Goal: Information Seeking & Learning: Learn about a topic

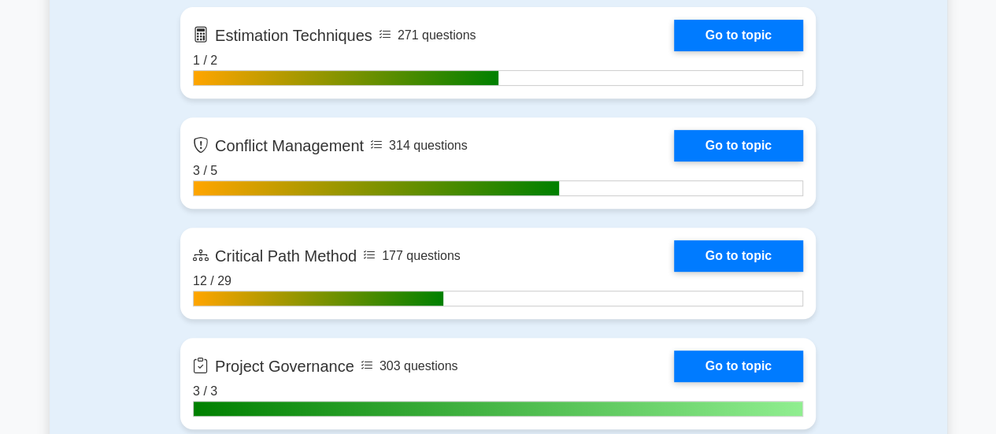
scroll to position [3302, 0]
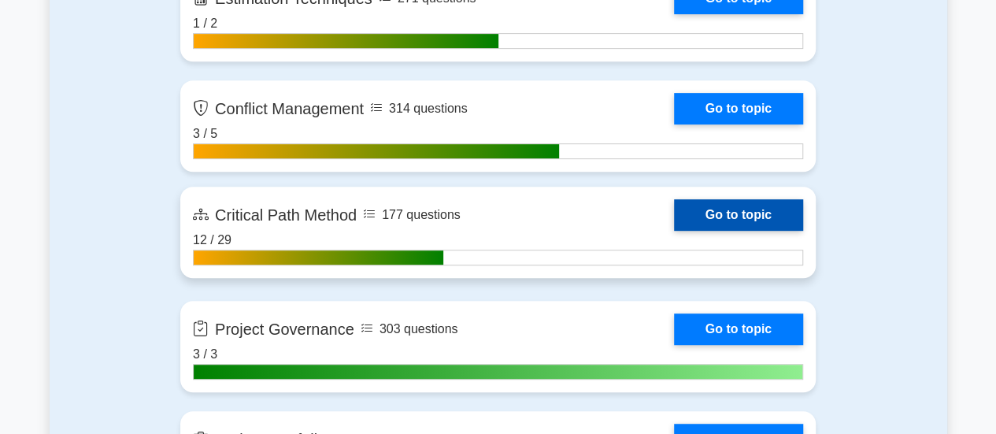
click at [745, 212] on link "Go to topic" at bounding box center [738, 214] width 129 height 31
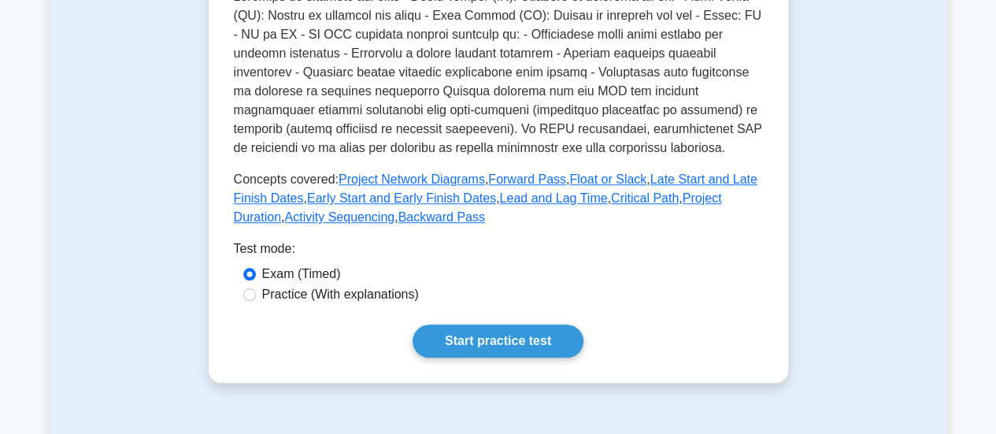
scroll to position [634, 0]
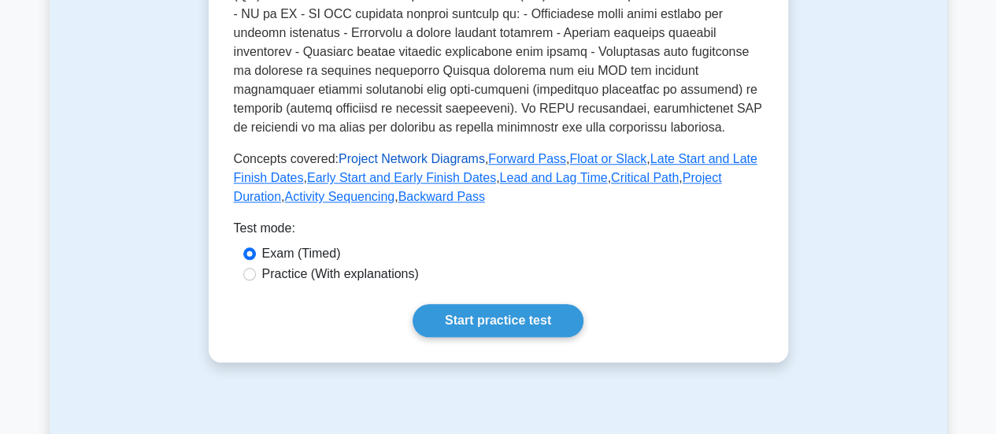
click at [372, 152] on link "Project Network Diagrams" at bounding box center [412, 158] width 146 height 13
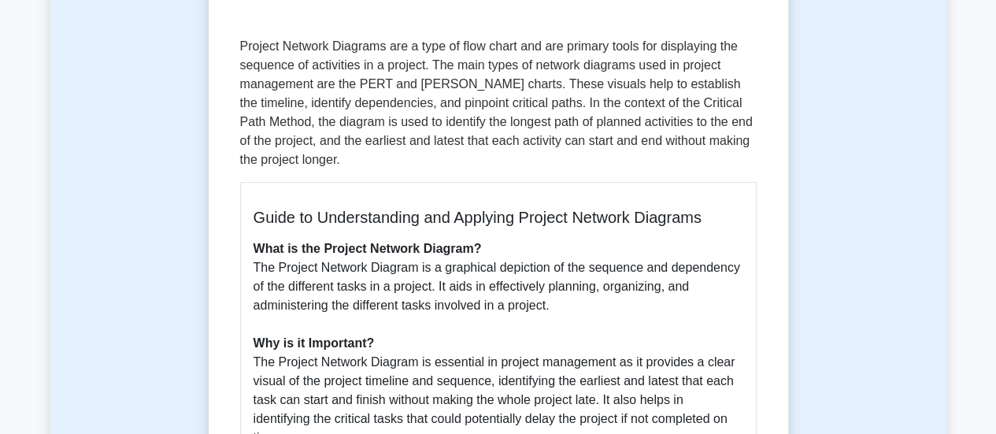
scroll to position [254, 0]
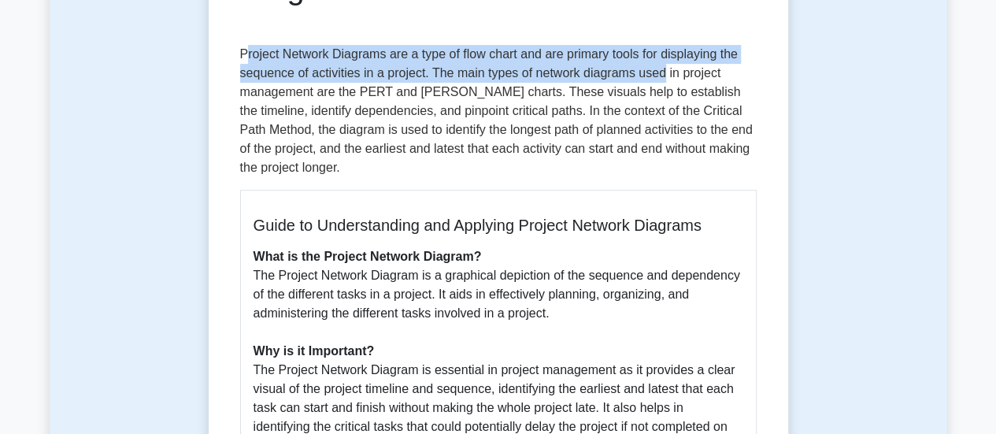
drag, startPoint x: 243, startPoint y: 53, endPoint x: 661, endPoint y: 80, distance: 419.0
click at [661, 80] on p "Project Network Diagrams are a type of flow chart and are primary tools for dis…" at bounding box center [498, 111] width 517 height 132
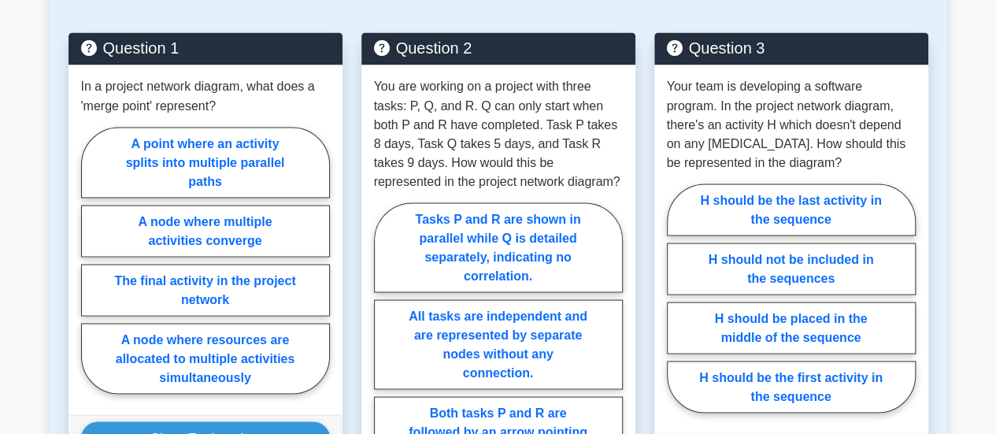
scroll to position [1396, 0]
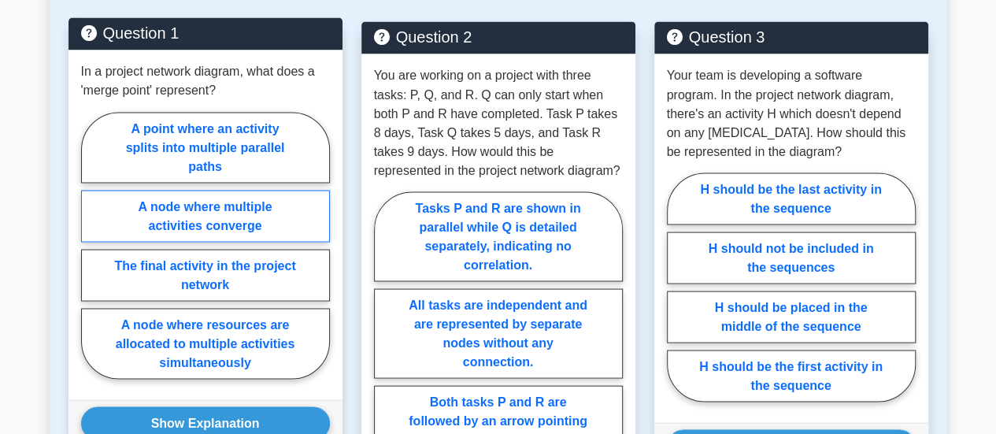
click at [290, 204] on label "A node where multiple activities converge" at bounding box center [205, 216] width 249 height 52
click at [91, 245] on input "A node where multiple activities converge" at bounding box center [86, 250] width 10 height 10
radio input "true"
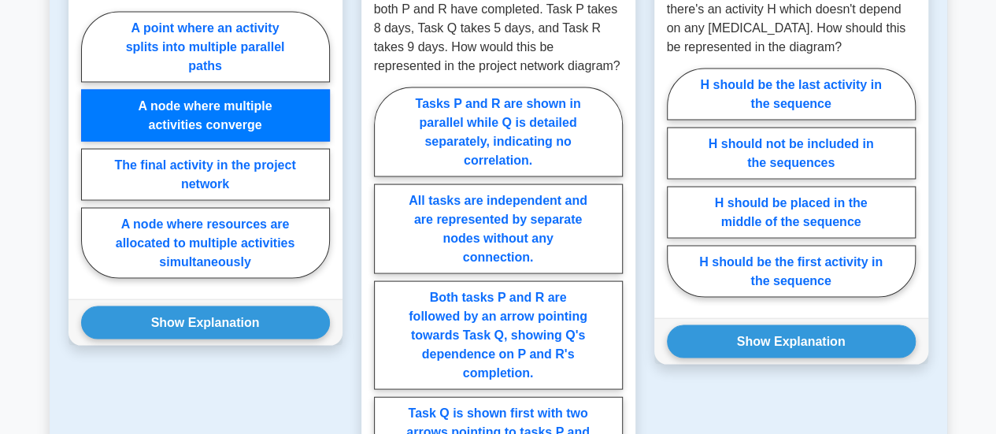
scroll to position [1485, 0]
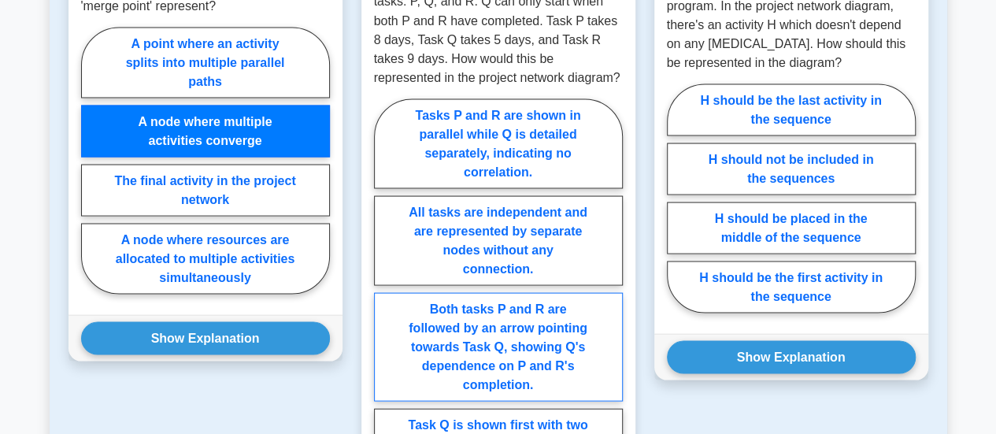
click at [466, 330] on label "Both tasks P and R are followed by an arrow pointing towards Task Q, showing Q'…" at bounding box center [498, 346] width 249 height 109
click at [384, 308] on input "Both tasks P and R are followed by an arrow pointing towards Task Q, showing Q'…" at bounding box center [379, 303] width 10 height 10
radio input "true"
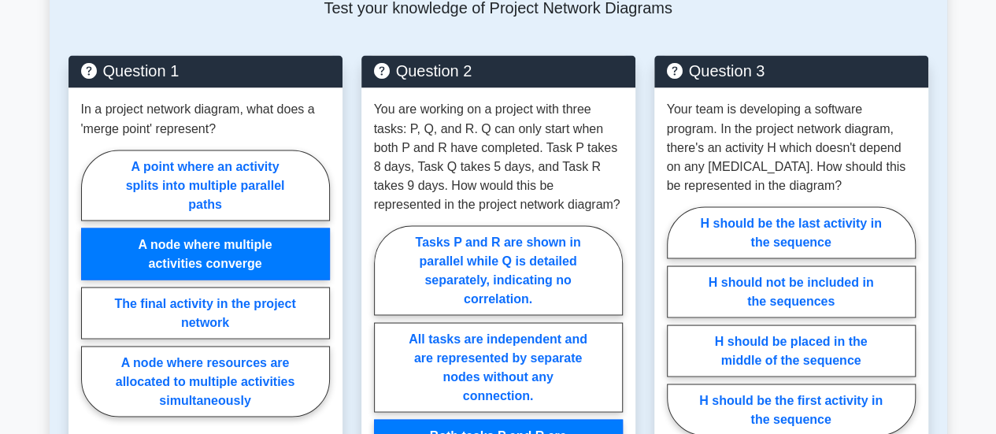
scroll to position [1373, 0]
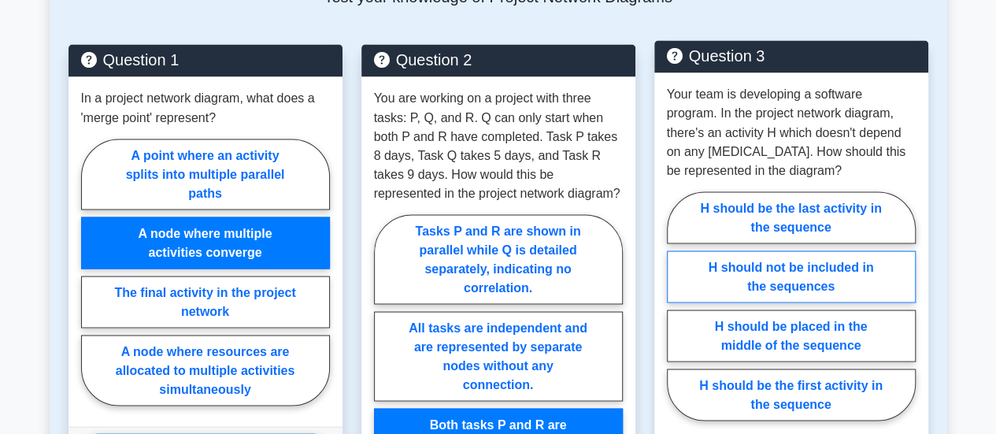
click at [814, 273] on label "H should not be included in the sequences" at bounding box center [791, 276] width 249 height 52
click at [677, 306] on input "H should not be included in the sequences" at bounding box center [672, 311] width 10 height 10
radio input "true"
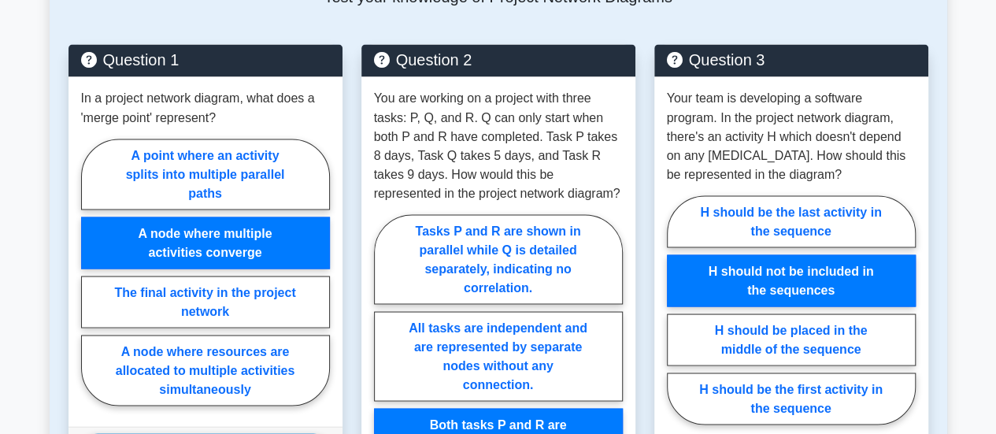
scroll to position [1655, 0]
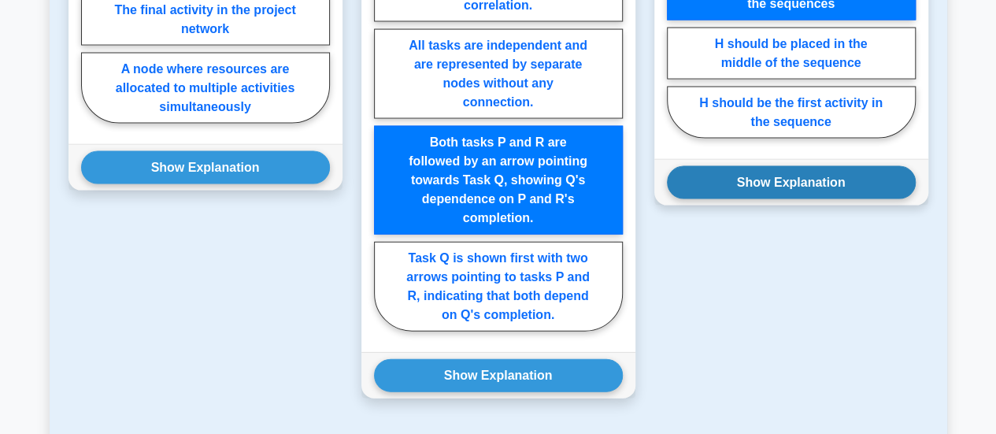
click at [780, 186] on button "Show Explanation" at bounding box center [791, 182] width 249 height 33
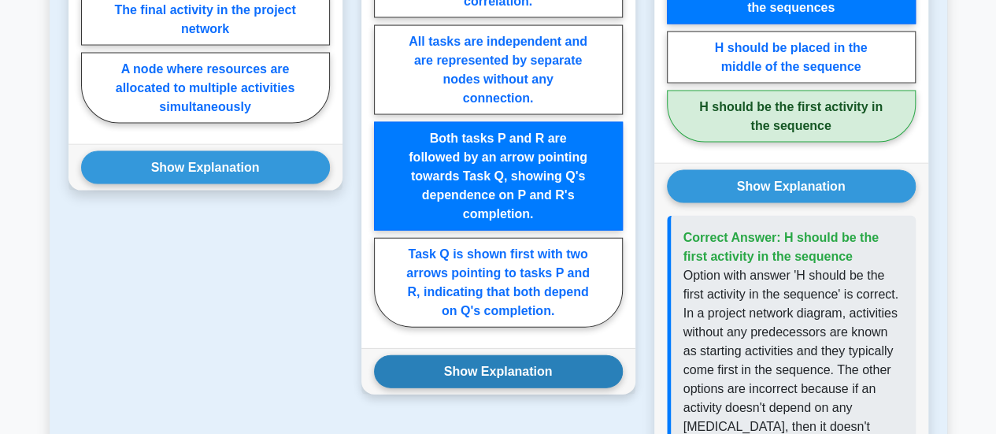
click at [498, 358] on button "Show Explanation" at bounding box center [498, 371] width 249 height 33
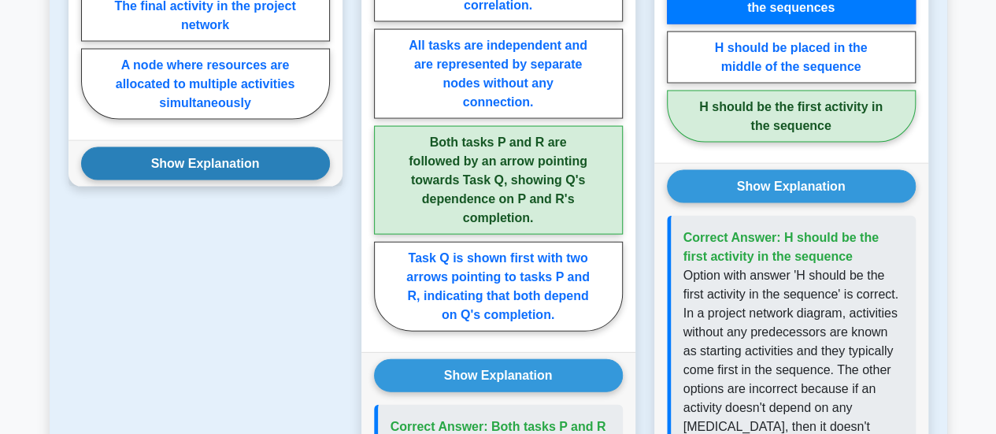
click at [239, 147] on button "Show Explanation" at bounding box center [205, 163] width 249 height 33
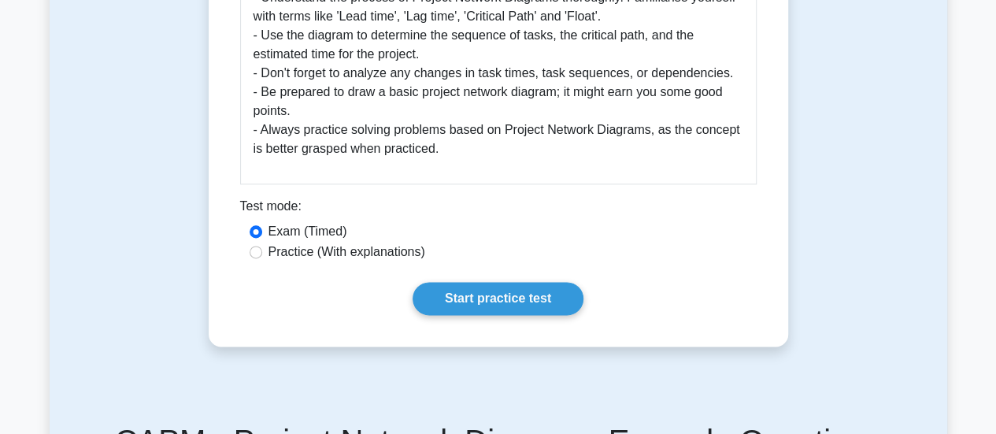
scroll to position [909, 0]
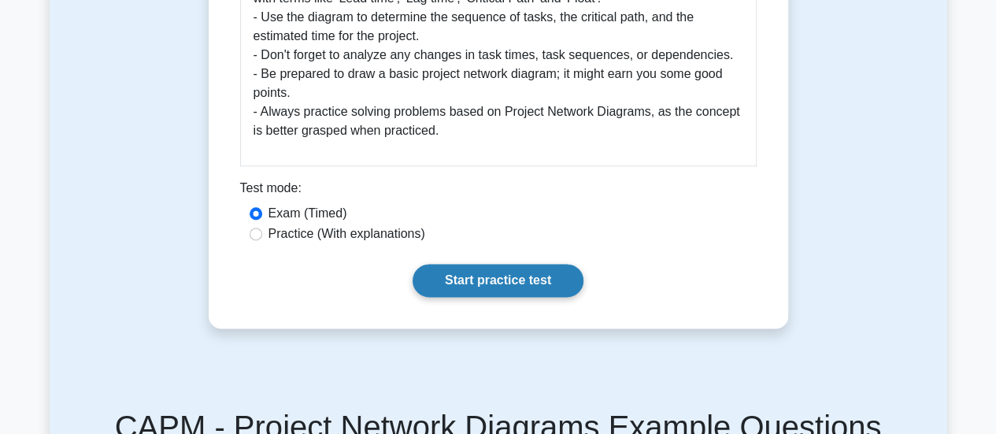
click at [553, 277] on link "Start practice test" at bounding box center [498, 280] width 171 height 33
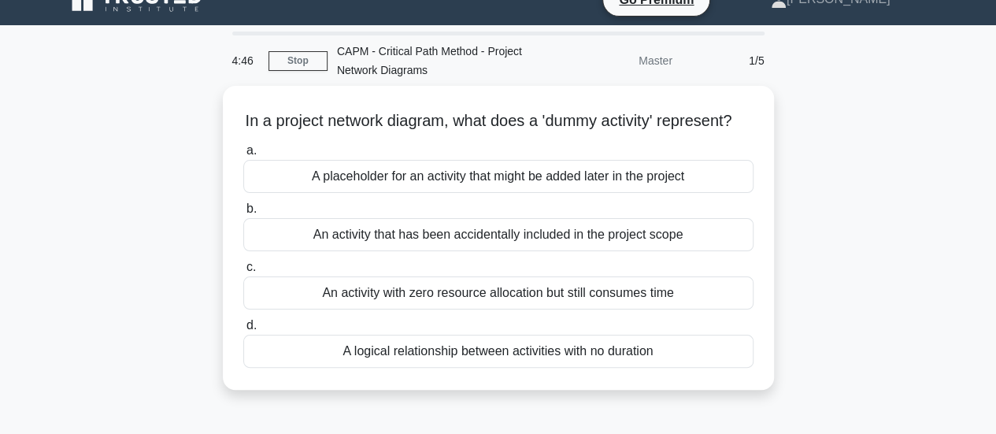
scroll to position [28, 0]
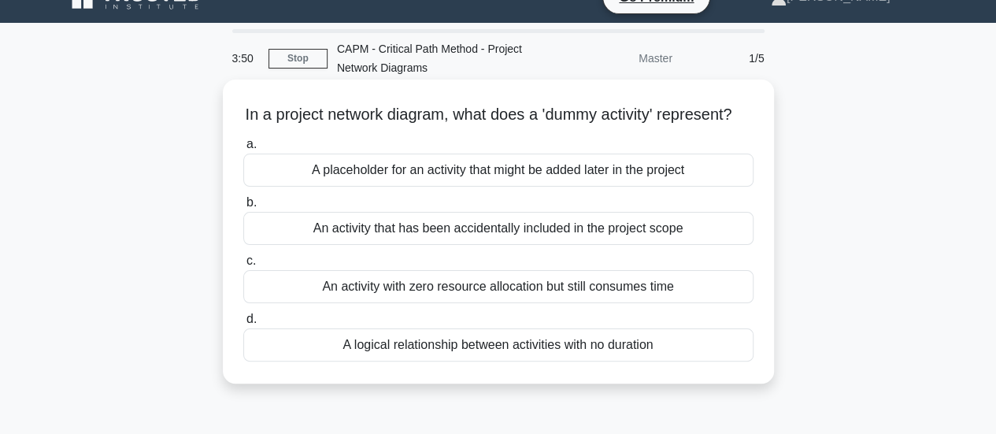
click at [594, 361] on div "A logical relationship between activities with no duration" at bounding box center [498, 344] width 510 height 33
click at [243, 324] on input "d. A logical relationship between activities with no duration" at bounding box center [243, 319] width 0 height 10
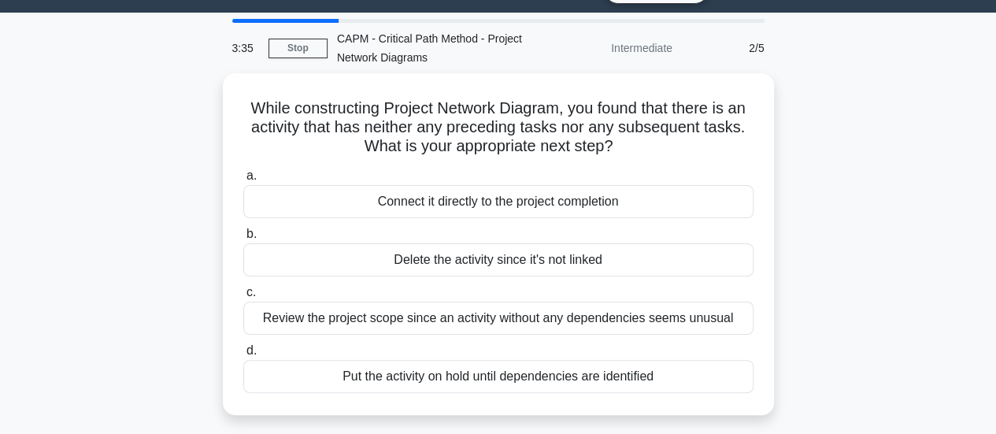
scroll to position [43, 0]
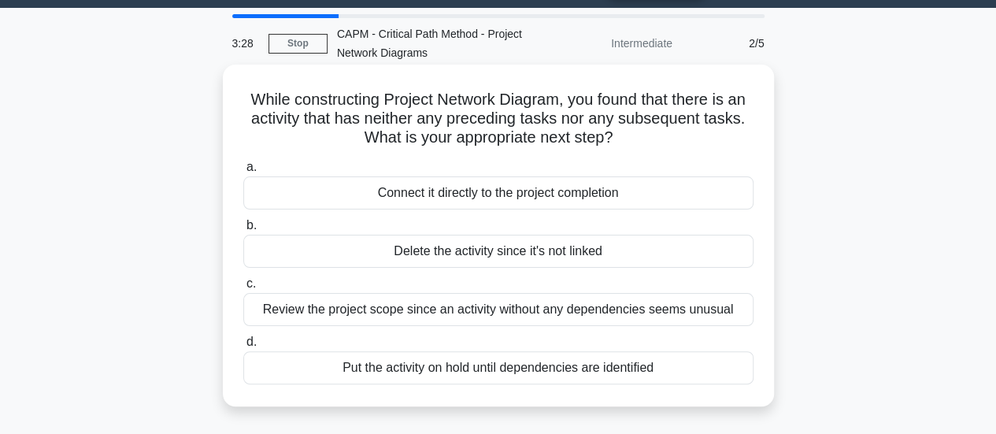
click at [678, 313] on div "Review the project scope since an activity without any dependencies seems unusu…" at bounding box center [498, 309] width 510 height 33
click at [243, 289] on input "c. Review the project scope since an activity without any dependencies seems un…" at bounding box center [243, 284] width 0 height 10
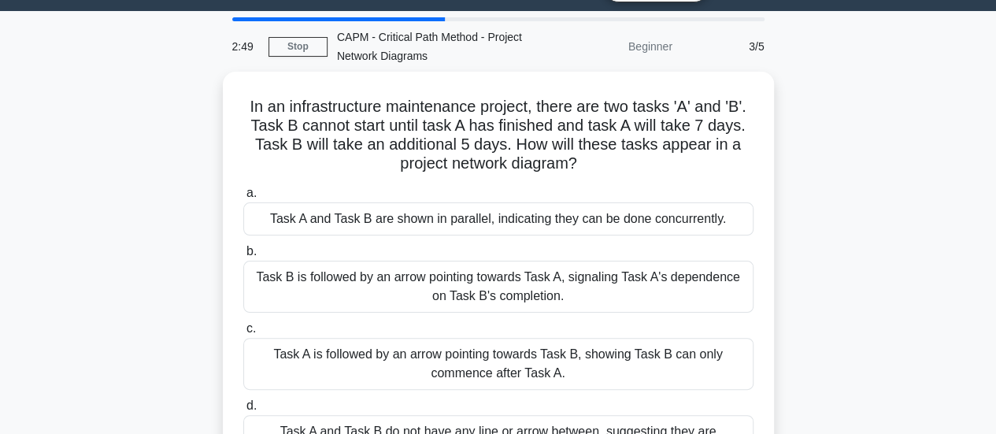
scroll to position [44, 0]
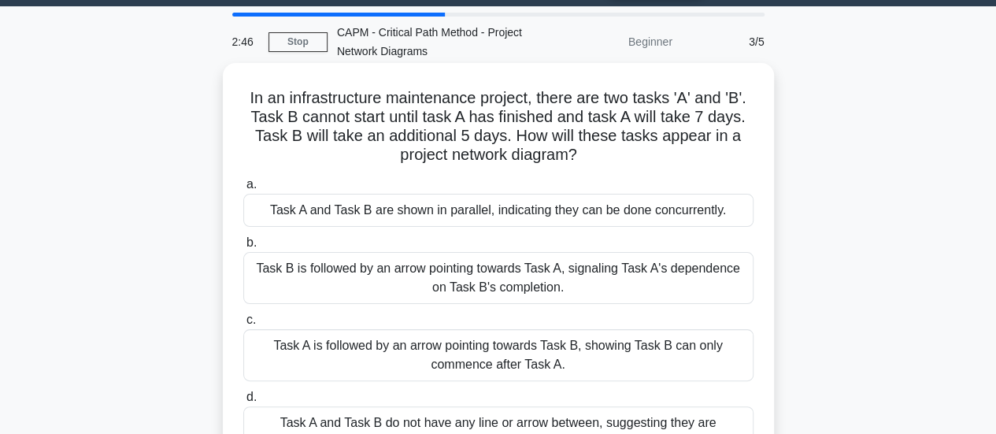
click at [685, 344] on div "Task A is followed by an arrow pointing towards Task B, showing Task B can only…" at bounding box center [498, 355] width 510 height 52
click at [243, 325] on input "c. Task A is followed by an arrow pointing towards Task B, showing Task B can o…" at bounding box center [243, 320] width 0 height 10
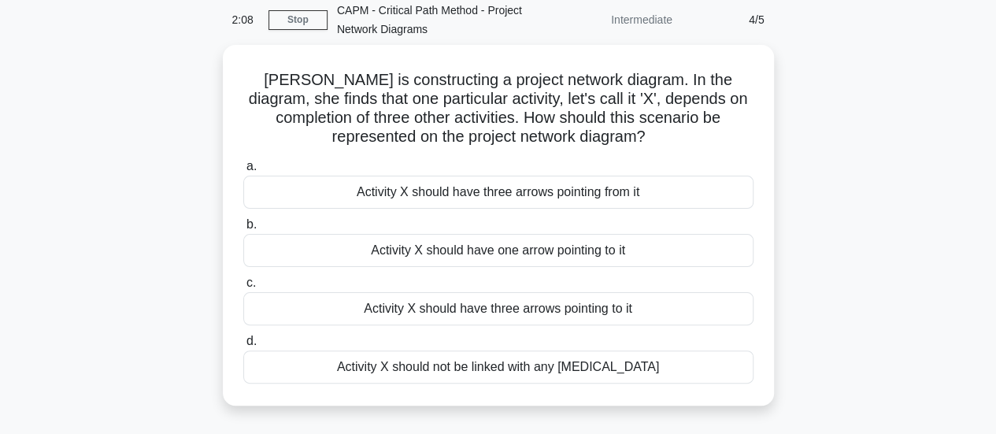
scroll to position [67, 0]
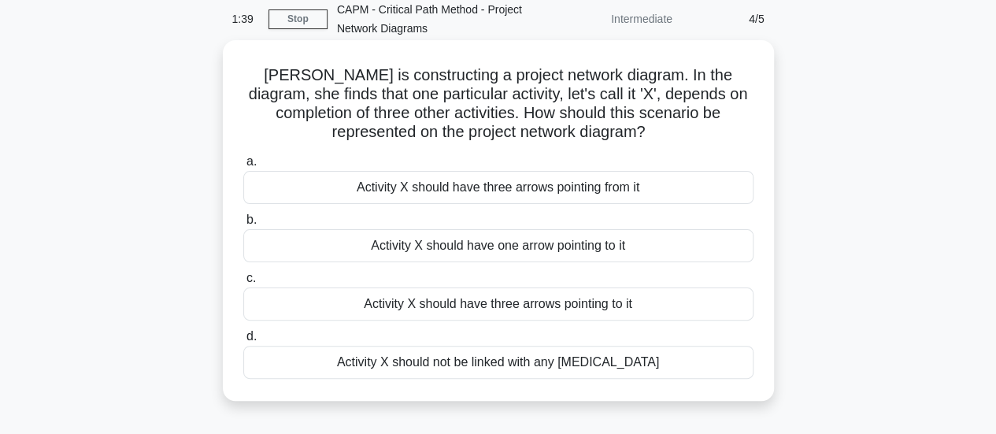
click at [589, 309] on div "Activity X should have three arrows pointing to it" at bounding box center [498, 303] width 510 height 33
click at [243, 283] on input "c. Activity X should have three arrows pointing to it" at bounding box center [243, 278] width 0 height 10
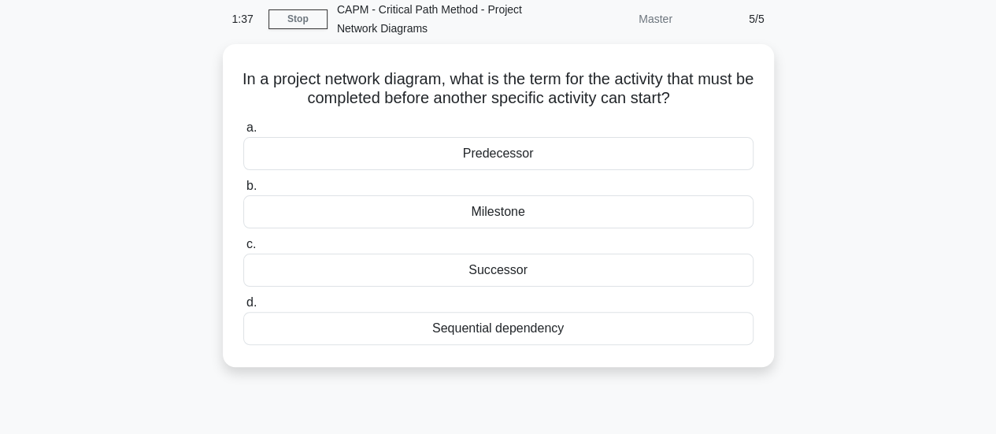
scroll to position [0, 0]
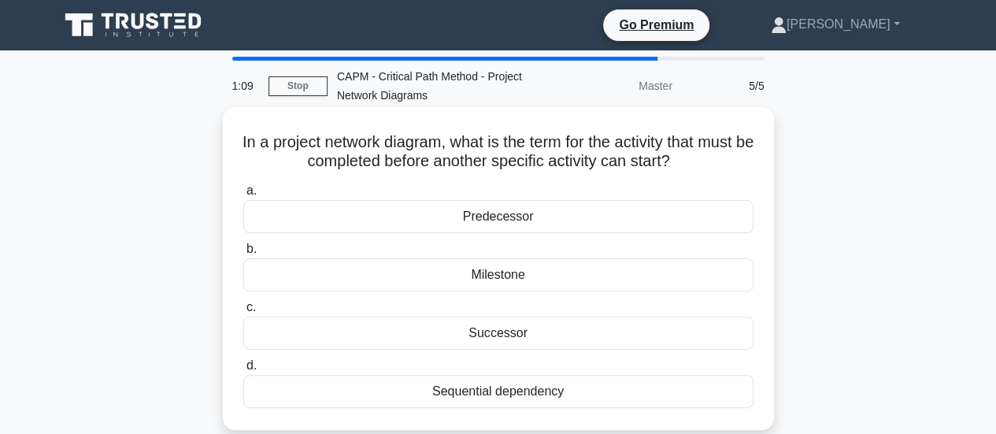
click at [591, 224] on div "Predecessor" at bounding box center [498, 216] width 510 height 33
click at [243, 196] on input "a. Predecessor" at bounding box center [243, 191] width 0 height 10
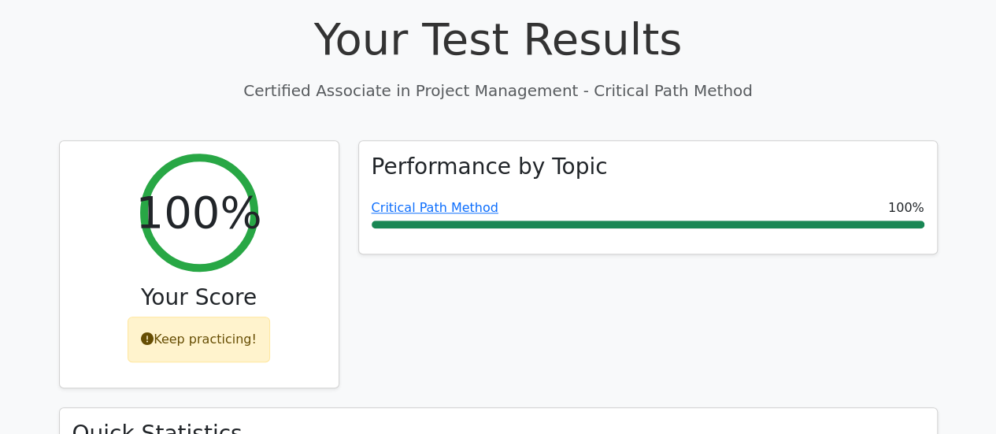
scroll to position [950, 0]
